Goal: Use online tool/utility: Utilize a website feature to perform a specific function

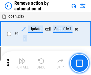
scroll to position [22, 0]
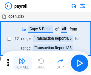
click at [22, 63] on img "button" at bounding box center [21, 61] width 7 height 7
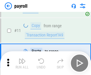
scroll to position [43, 0]
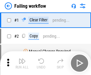
click at [22, 63] on img "button" at bounding box center [21, 61] width 7 height 7
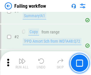
scroll to position [96, 0]
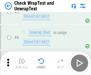
scroll to position [105, 0]
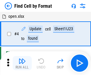
click at [22, 63] on img "button" at bounding box center [21, 61] width 7 height 7
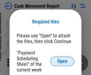
click at [62, 61] on span "Open" at bounding box center [62, 61] width 10 height 5
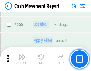
scroll to position [2722, 0]
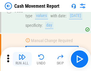
click at [22, 59] on img "button" at bounding box center [21, 56] width 7 height 7
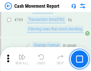
scroll to position [3300, 0]
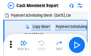
scroll to position [11, 0]
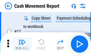
click at [22, 44] on img "button" at bounding box center [21, 41] width 7 height 7
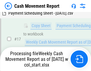
scroll to position [124, 0]
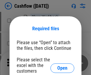
scroll to position [65, 0]
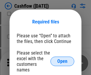
click at [62, 59] on span "Open" at bounding box center [62, 61] width 10 height 5
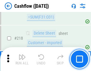
scroll to position [638, 0]
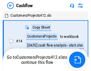
scroll to position [7, 0]
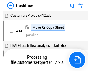
scroll to position [7, 0]
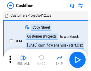
scroll to position [7, 0]
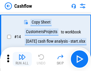
click at [22, 59] on img "button" at bounding box center [21, 56] width 7 height 7
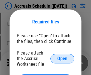
click at [62, 58] on span "Open" at bounding box center [62, 58] width 10 height 5
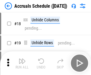
click at [22, 63] on img "button" at bounding box center [21, 61] width 7 height 7
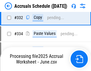
scroll to position [1127, 0]
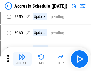
click at [22, 59] on img "button" at bounding box center [21, 56] width 7 height 7
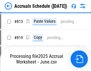
scroll to position [2543, 0]
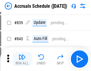
click at [22, 59] on img "button" at bounding box center [21, 56] width 7 height 7
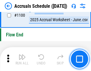
scroll to position [3612, 0]
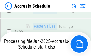
scroll to position [3257, 0]
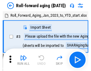
scroll to position [1, 0]
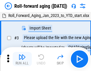
click at [22, 59] on img "button" at bounding box center [21, 56] width 7 height 7
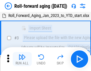
click at [22, 59] on img "button" at bounding box center [21, 56] width 7 height 7
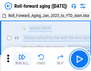
scroll to position [38, 0]
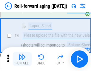
click at [22, 59] on img "button" at bounding box center [21, 56] width 7 height 7
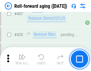
scroll to position [2059, 0]
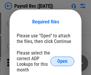
click at [62, 61] on span "Open" at bounding box center [62, 61] width 10 height 5
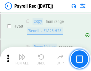
scroll to position [3592, 0]
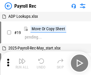
click at [22, 63] on img "button" at bounding box center [21, 61] width 7 height 7
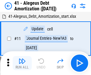
click at [22, 63] on img "button" at bounding box center [21, 61] width 7 height 7
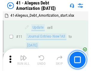
scroll to position [73, 0]
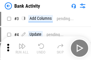
click at [22, 48] on img "button" at bounding box center [21, 46] width 7 height 7
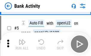
scroll to position [31, 0]
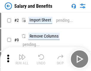
click at [22, 59] on img "button" at bounding box center [21, 56] width 7 height 7
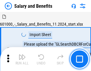
scroll to position [8, 0]
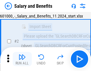
click at [22, 59] on img "button" at bounding box center [21, 56] width 7 height 7
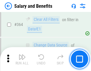
scroll to position [2797, 0]
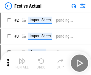
click at [22, 59] on img "button" at bounding box center [21, 61] width 7 height 7
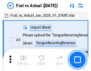
scroll to position [8, 0]
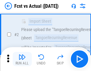
click at [22, 59] on img "button" at bounding box center [21, 56] width 7 height 7
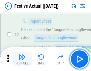
scroll to position [56, 0]
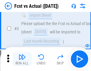
click at [22, 59] on img "button" at bounding box center [21, 56] width 7 height 7
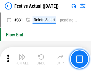
scroll to position [2843, 0]
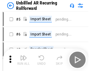
scroll to position [13, 0]
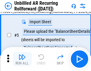
click at [22, 59] on img "button" at bounding box center [21, 56] width 7 height 7
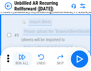
click at [22, 59] on img "button" at bounding box center [21, 56] width 7 height 7
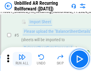
scroll to position [56, 0]
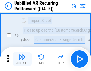
click at [22, 59] on img "button" at bounding box center [21, 56] width 7 height 7
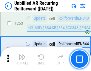
scroll to position [2017, 0]
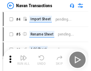
scroll to position [10, 0]
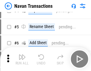
click at [22, 59] on img "button" at bounding box center [21, 56] width 7 height 7
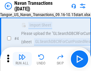
click at [22, 59] on img "button" at bounding box center [21, 56] width 7 height 7
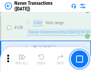
scroll to position [1925, 0]
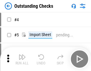
click at [22, 59] on img "button" at bounding box center [21, 56] width 7 height 7
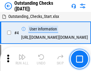
scroll to position [25, 0]
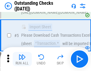
click at [22, 59] on img "button" at bounding box center [21, 56] width 7 height 7
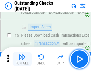
scroll to position [62, 0]
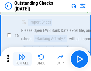
click at [22, 59] on img "button" at bounding box center [21, 56] width 7 height 7
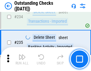
scroll to position [1803, 0]
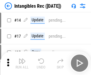
click at [22, 63] on img "button" at bounding box center [21, 61] width 7 height 7
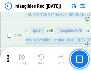
scroll to position [231, 0]
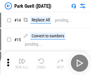
click at [22, 59] on img "button" at bounding box center [21, 61] width 7 height 7
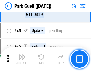
scroll to position [743, 0]
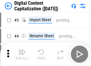
click at [22, 50] on img "button" at bounding box center [21, 52] width 7 height 7
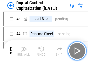
scroll to position [17, 0]
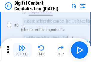
click at [22, 50] on img "button" at bounding box center [21, 47] width 7 height 7
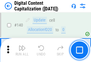
scroll to position [630, 0]
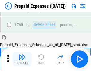
click at [22, 59] on img "button" at bounding box center [21, 56] width 7 height 7
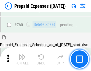
scroll to position [1646, 0]
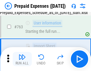
click at [22, 59] on img "button" at bounding box center [21, 56] width 7 height 7
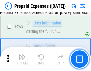
scroll to position [1681, 0]
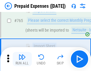
click at [22, 59] on img "button" at bounding box center [21, 56] width 7 height 7
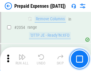
scroll to position [6208, 0]
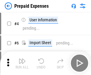
click at [22, 63] on img "button" at bounding box center [21, 61] width 7 height 7
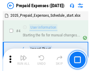
scroll to position [26, 0]
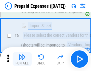
click at [22, 59] on img "button" at bounding box center [21, 56] width 7 height 7
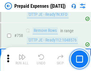
scroll to position [2116, 0]
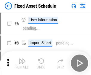
click at [22, 63] on img "button" at bounding box center [21, 61] width 7 height 7
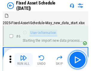
scroll to position [32, 0]
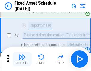
click at [22, 59] on img "button" at bounding box center [21, 56] width 7 height 7
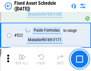
scroll to position [2064, 0]
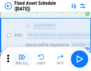
click at [22, 59] on img "button" at bounding box center [21, 56] width 7 height 7
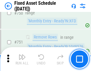
scroll to position [2895, 0]
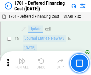
scroll to position [71, 0]
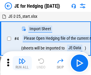
click at [22, 59] on img "button" at bounding box center [21, 61] width 7 height 7
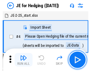
scroll to position [1, 0]
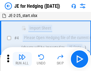
click at [22, 59] on img "button" at bounding box center [21, 56] width 7 height 7
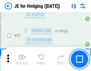
scroll to position [385, 0]
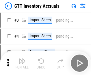
click at [22, 59] on img "button" at bounding box center [21, 61] width 7 height 7
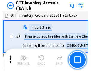
scroll to position [1, 0]
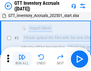
click at [22, 59] on img "button" at bounding box center [21, 56] width 7 height 7
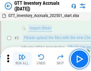
scroll to position [38, 0]
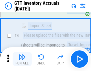
click at [22, 59] on img "button" at bounding box center [21, 56] width 7 height 7
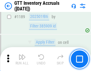
scroll to position [4849, 0]
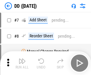
click at [22, 63] on img "button" at bounding box center [21, 61] width 7 height 7
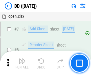
scroll to position [57, 0]
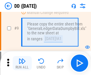
click at [22, 63] on img "button" at bounding box center [21, 61] width 7 height 7
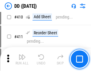
scroll to position [2657, 0]
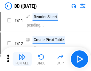
click at [22, 59] on img "button" at bounding box center [21, 56] width 7 height 7
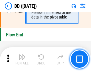
scroll to position [2842, 0]
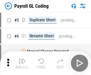
click at [22, 63] on img "button" at bounding box center [21, 61] width 7 height 7
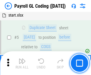
scroll to position [71, 0]
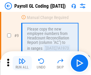
click at [22, 63] on img "button" at bounding box center [21, 61] width 7 height 7
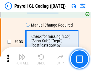
scroll to position [1393, 0]
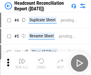
click at [22, 63] on img "button" at bounding box center [21, 61] width 7 height 7
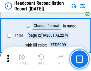
scroll to position [714, 0]
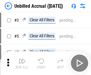
click at [22, 63] on img "button" at bounding box center [21, 61] width 7 height 7
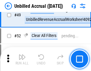
scroll to position [539, 0]
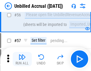
click at [22, 59] on img "button" at bounding box center [21, 56] width 7 height 7
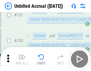
scroll to position [1769, 0]
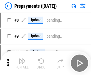
click at [22, 63] on img "button" at bounding box center [21, 61] width 7 height 7
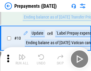
scroll to position [37, 0]
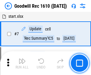
scroll to position [102, 0]
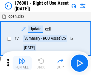
click at [22, 63] on img "button" at bounding box center [21, 61] width 7 height 7
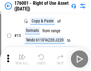
scroll to position [38, 0]
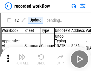
click at [22, 59] on img "button" at bounding box center [21, 56] width 7 height 7
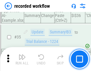
scroll to position [1856, 0]
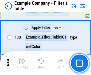
scroll to position [543, 0]
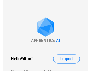
scroll to position [9, 0]
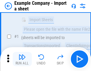
click at [22, 59] on img "button" at bounding box center [21, 56] width 7 height 7
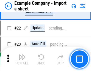
scroll to position [131, 0]
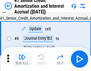
click at [22, 59] on img "button" at bounding box center [21, 56] width 7 height 7
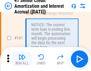
click at [22, 59] on img "button" at bounding box center [21, 56] width 7 height 7
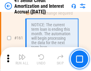
scroll to position [635, 0]
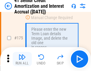
click at [22, 59] on img "button" at bounding box center [21, 56] width 7 height 7
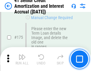
scroll to position [695, 0]
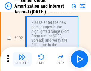
click at [22, 59] on img "button" at bounding box center [21, 56] width 7 height 7
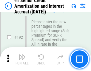
scroll to position [758, 0]
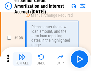
click at [22, 59] on img "button" at bounding box center [21, 56] width 7 height 7
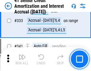
scroll to position [1517, 0]
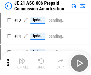
click at [22, 59] on img "button" at bounding box center [21, 61] width 7 height 7
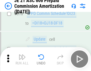
scroll to position [1109, 0]
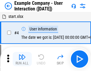
click at [22, 59] on img "button" at bounding box center [21, 56] width 7 height 7
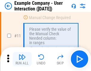
click at [22, 59] on img "button" at bounding box center [21, 56] width 7 height 7
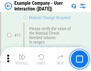
scroll to position [129, 0]
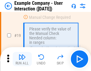
click at [22, 59] on img "button" at bounding box center [21, 56] width 7 height 7
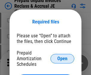
click at [62, 58] on span "Open" at bounding box center [62, 58] width 10 height 5
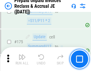
scroll to position [802, 0]
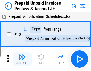
click at [22, 59] on img "button" at bounding box center [21, 56] width 7 height 7
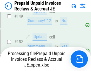
scroll to position [802, 0]
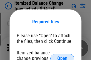
click at [62, 56] on span "Open" at bounding box center [62, 58] width 10 height 5
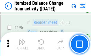
scroll to position [1143, 0]
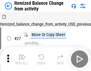
scroll to position [9, 0]
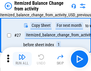
click at [22, 59] on img "button" at bounding box center [21, 56] width 7 height 7
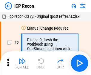
scroll to position [3, 0]
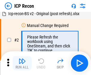
click at [22, 63] on img "button" at bounding box center [21, 61] width 7 height 7
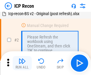
click at [22, 63] on img "button" at bounding box center [21, 61] width 7 height 7
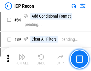
scroll to position [582, 0]
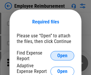
click at [62, 56] on span "Open" at bounding box center [62, 55] width 10 height 5
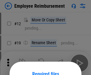
scroll to position [52, 0]
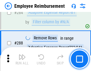
scroll to position [1614, 0]
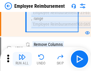
click at [22, 59] on img "button" at bounding box center [21, 56] width 7 height 7
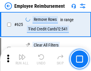
scroll to position [3556, 0]
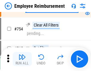
click at [22, 59] on img "button" at bounding box center [21, 56] width 7 height 7
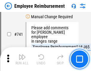
scroll to position [4166, 0]
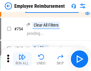
click at [22, 59] on img "button" at bounding box center [21, 56] width 7 height 7
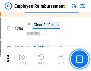
click at [22, 59] on img "button" at bounding box center [21, 56] width 7 height 7
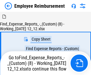
scroll to position [20, 0]
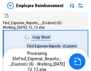
scroll to position [20, 0]
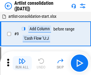
click at [22, 63] on img "button" at bounding box center [21, 61] width 7 height 7
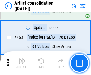
scroll to position [2600, 0]
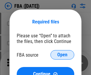
click at [62, 55] on span "Open" at bounding box center [62, 55] width 10 height 5
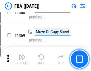
scroll to position [6378, 0]
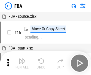
scroll to position [6, 0]
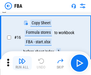
click at [22, 63] on img "button" at bounding box center [21, 61] width 7 height 7
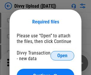
click at [62, 56] on span "Open" at bounding box center [62, 55] width 10 height 5
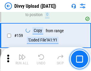
scroll to position [615, 0]
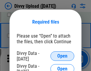
click at [62, 56] on span "Open" at bounding box center [62, 55] width 10 height 5
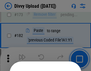
scroll to position [667, 0]
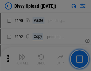
scroll to position [749, 0]
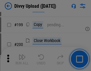
scroll to position [864, 0]
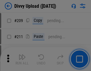
scroll to position [1009, 0]
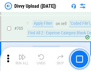
scroll to position [4062, 0]
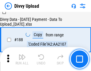
scroll to position [699, 0]
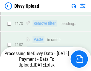
scroll to position [665, 0]
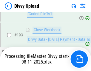
scroll to position [830, 0]
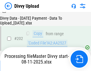
scroll to position [961, 0]
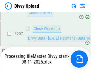
scroll to position [1092, 0]
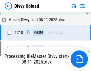
scroll to position [1279, 0]
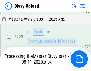
scroll to position [1410, 0]
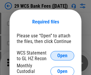
click at [62, 56] on span "Open" at bounding box center [62, 55] width 10 height 5
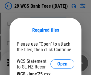
scroll to position [8, 0]
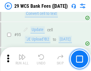
scroll to position [579, 0]
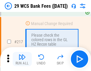
click at [22, 59] on img "button" at bounding box center [21, 56] width 7 height 7
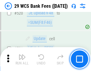
scroll to position [3065, 0]
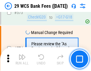
click at [22, 59] on img "button" at bounding box center [21, 56] width 7 height 7
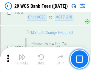
scroll to position [3289, 0]
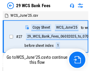
scroll to position [1, 0]
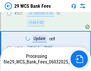
scroll to position [3247, 0]
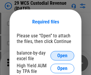
click at [62, 56] on span "Open" at bounding box center [62, 55] width 10 height 5
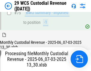
scroll to position [620, 0]
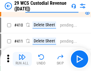
click at [22, 59] on img "button" at bounding box center [21, 56] width 7 height 7
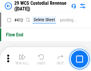
scroll to position [2836, 0]
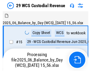
scroll to position [14, 0]
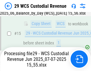
scroll to position [135, 0]
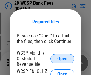
click at [62, 58] on span "Open" at bounding box center [62, 58] width 10 height 5
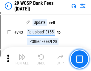
scroll to position [2993, 0]
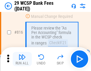
click at [22, 59] on img "button" at bounding box center [21, 56] width 7 height 7
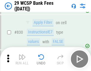
scroll to position [3768, 0]
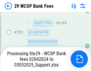
scroll to position [3510, 0]
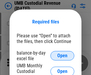
click at [62, 56] on span "Open" at bounding box center [62, 55] width 10 height 5
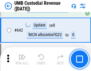
scroll to position [3076, 0]
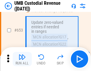
click at [22, 59] on img "button" at bounding box center [21, 56] width 7 height 7
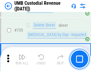
scroll to position [3631, 0]
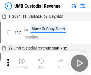
scroll to position [4, 0]
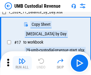
click at [22, 63] on img "button" at bounding box center [21, 61] width 7 height 7
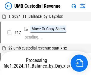
scroll to position [4, 0]
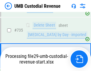
scroll to position [3618, 0]
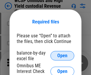
click at [62, 56] on span "Open" at bounding box center [62, 55] width 10 height 5
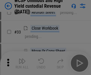
scroll to position [136, 0]
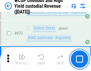
scroll to position [5026, 0]
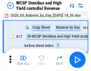
scroll to position [3, 0]
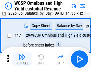
click at [22, 59] on img "button" at bounding box center [21, 56] width 7 height 7
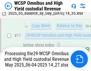
scroll to position [124, 0]
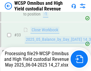
scroll to position [264, 0]
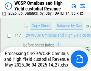
scroll to position [124, 0]
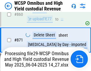
scroll to position [5012, 0]
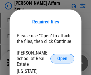
click at [62, 56] on span "Open" at bounding box center [62, 58] width 10 height 5
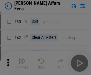
scroll to position [121, 0]
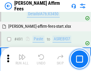
scroll to position [1615, 0]
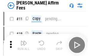
scroll to position [6, 0]
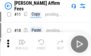
click at [22, 44] on img "button" at bounding box center [21, 41] width 7 height 7
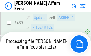
scroll to position [1557, 0]
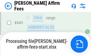
scroll to position [1566, 0]
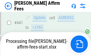
scroll to position [1557, 0]
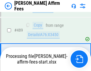
scroll to position [1550, 0]
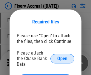
click at [62, 56] on span "Open" at bounding box center [62, 58] width 10 height 5
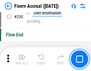
scroll to position [1882, 0]
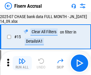
click at [22, 63] on img "button" at bounding box center [21, 61] width 7 height 7
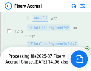
scroll to position [1839, 0]
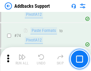
scroll to position [432, 0]
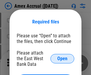
click at [62, 58] on span "Open" at bounding box center [62, 58] width 10 height 5
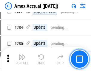
scroll to position [1546, 0]
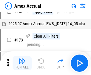
click at [22, 63] on img "button" at bounding box center [21, 61] width 7 height 7
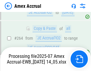
scroll to position [1661, 0]
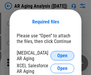
click at [62, 55] on span "Open" at bounding box center [62, 55] width 10 height 5
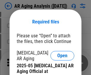
scroll to position [179, 0]
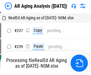
scroll to position [6, 0]
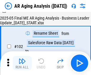
click at [22, 63] on img "button" at bounding box center [21, 61] width 7 height 7
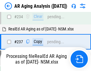
scroll to position [921, 0]
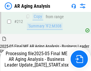
scroll to position [914, 0]
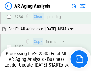
scroll to position [938, 0]
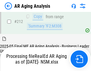
scroll to position [888, 0]
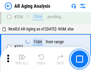
scroll to position [914, 0]
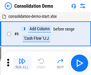
click at [22, 63] on img "button" at bounding box center [21, 61] width 7 height 7
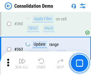
scroll to position [1990, 0]
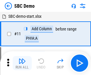
click at [22, 63] on img "button" at bounding box center [21, 61] width 7 height 7
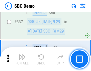
scroll to position [1562, 0]
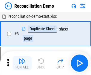
click at [22, 63] on img "button" at bounding box center [21, 61] width 7 height 7
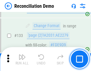
scroll to position [705, 0]
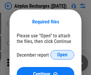
click at [62, 55] on span "Open" at bounding box center [62, 55] width 10 height 5
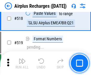
scroll to position [2556, 0]
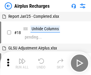
click at [22, 63] on img "button" at bounding box center [21, 61] width 7 height 7
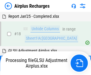
scroll to position [26, 0]
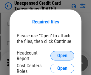
click at [62, 56] on span "Open" at bounding box center [62, 55] width 10 height 5
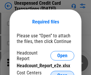
click at [62, 73] on span "Open" at bounding box center [62, 75] width 10 height 5
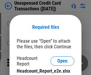
scroll to position [5, 0]
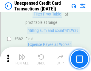
scroll to position [1527, 0]
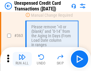
click at [22, 59] on img "button" at bounding box center [21, 56] width 7 height 7
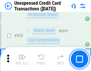
scroll to position [2025, 0]
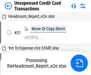
scroll to position [9, 0]
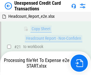
scroll to position [97, 0]
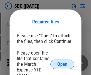
click at [62, 64] on span "Open" at bounding box center [62, 64] width 10 height 5
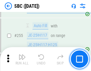
scroll to position [1160, 0]
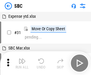
scroll to position [6, 0]
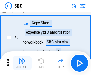
click at [22, 63] on img "button" at bounding box center [21, 61] width 7 height 7
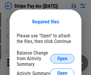
click at [62, 58] on span "Open" at bounding box center [62, 58] width 10 height 5
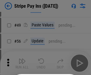
scroll to position [108, 0]
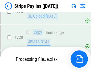
scroll to position [3127, 0]
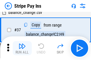
click at [22, 48] on img "button" at bounding box center [21, 46] width 7 height 7
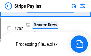
scroll to position [3114, 0]
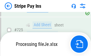
scroll to position [3114, 0]
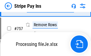
scroll to position [3114, 0]
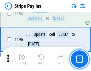
scroll to position [804, 0]
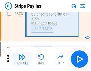
click at [22, 59] on img "button" at bounding box center [21, 56] width 7 height 7
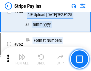
scroll to position [3107, 0]
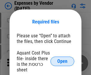
click at [62, 61] on span "Open" at bounding box center [62, 61] width 10 height 5
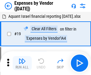
click at [22, 63] on img "button" at bounding box center [21, 61] width 7 height 7
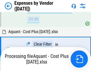
scroll to position [586, 0]
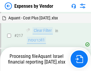
scroll to position [610, 0]
